Goal: Task Accomplishment & Management: Use online tool/utility

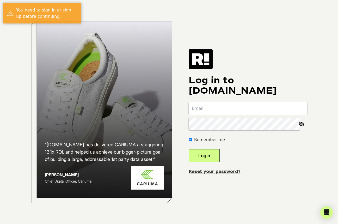
type input "[EMAIL_ADDRESS][DOMAIN_NAME]"
click at [210, 157] on button "Login" at bounding box center [203, 155] width 31 height 13
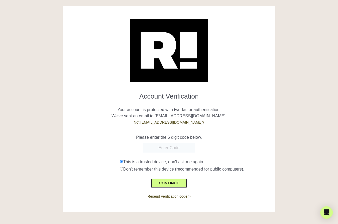
paste input "362260"
type input "362260"
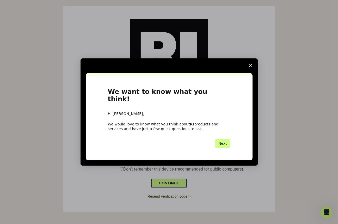
click at [250, 67] on icon "Close survey" at bounding box center [250, 65] width 3 height 3
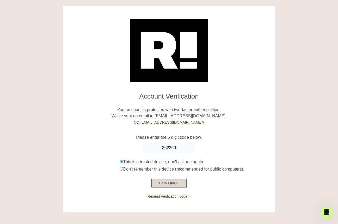
click at [167, 181] on button "CONTINUE" at bounding box center [168, 182] width 35 height 9
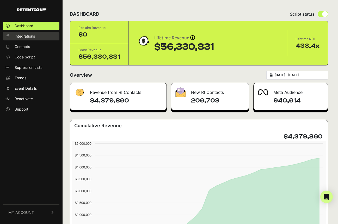
click at [31, 32] on link "Integrations" at bounding box center [31, 36] width 56 height 8
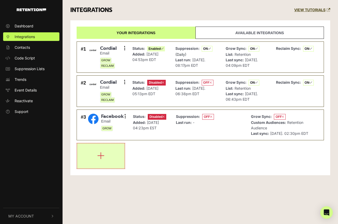
click at [100, 148] on button "button" at bounding box center [100, 155] width 47 height 25
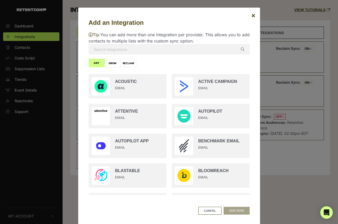
click at [122, 46] on input "text" at bounding box center [168, 49] width 161 height 10
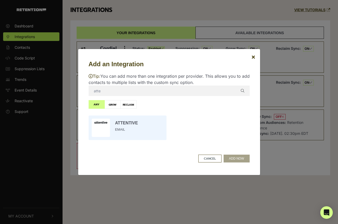
type input "atte"
click at [107, 127] on input "radio" at bounding box center [127, 128] width 83 height 30
radio input "true"
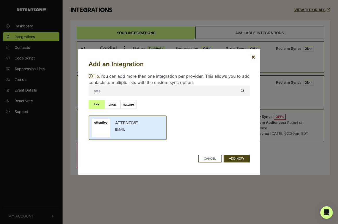
click at [129, 104] on label "RECLAIM" at bounding box center [128, 104] width 16 height 9
radio input "true"
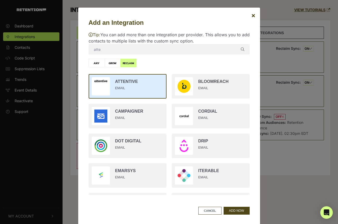
click at [128, 49] on input "atte" at bounding box center [168, 49] width 161 height 10
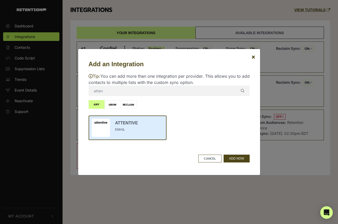
type input "atten"
click at [111, 106] on label "GROW" at bounding box center [112, 104] width 16 height 9
radio input "true"
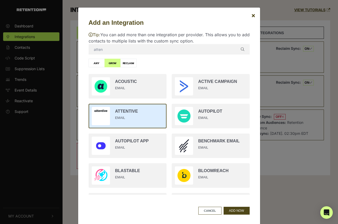
click at [130, 64] on label "RECLAIM" at bounding box center [128, 63] width 16 height 9
radio input "true"
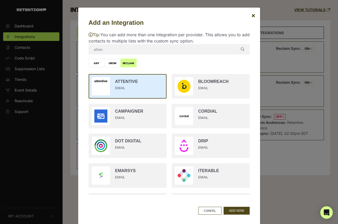
click at [228, 48] on input "atten" at bounding box center [168, 49] width 161 height 10
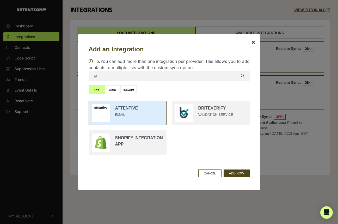
type input "a"
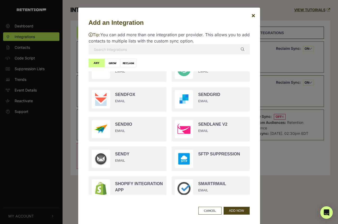
scroll to position [970, 0]
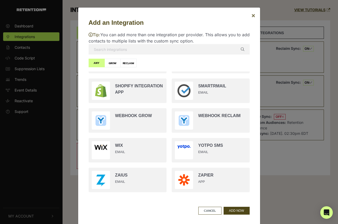
click at [253, 15] on span "×" at bounding box center [253, 15] width 4 height 8
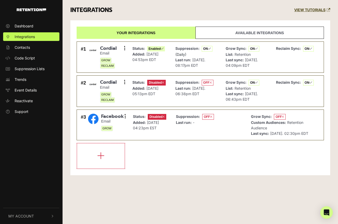
click at [250, 35] on link "Available integrations" at bounding box center [259, 33] width 128 height 12
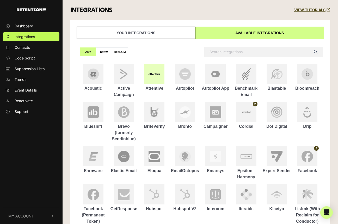
click at [158, 75] on div at bounding box center [154, 73] width 20 height 20
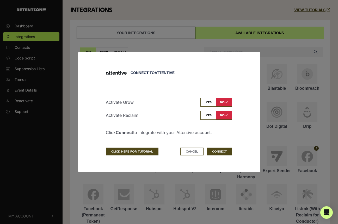
click at [207, 114] on input "checkbox" at bounding box center [216, 115] width 32 height 9
checkbox input "true"
click at [211, 151] on button "CONNECT" at bounding box center [219, 151] width 26 height 8
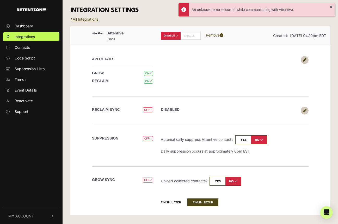
click at [189, 33] on label "ENABLE" at bounding box center [190, 36] width 20 height 8
radio input "false"
radio input "true"
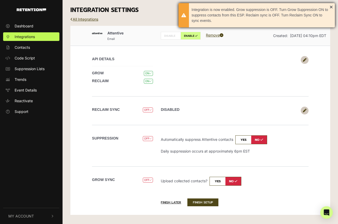
click at [329, 6] on div "Integration is now enabled. Grow suppression is OFF. Turn Grow Suppression ON t…" at bounding box center [256, 15] width 156 height 24
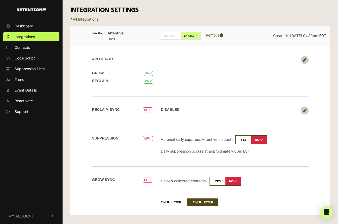
click at [330, 6] on div "INTEGRATION SETTINGS" at bounding box center [199, 10] width 267 height 20
click at [170, 199] on button "Finish later" at bounding box center [174, 201] width 26 height 7
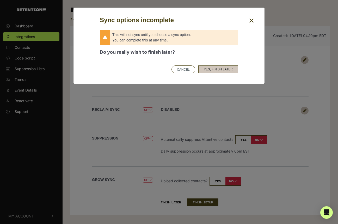
click at [207, 69] on button "Yes, finish later" at bounding box center [218, 69] width 40 height 8
